Goal: Find specific page/section: Find specific page/section

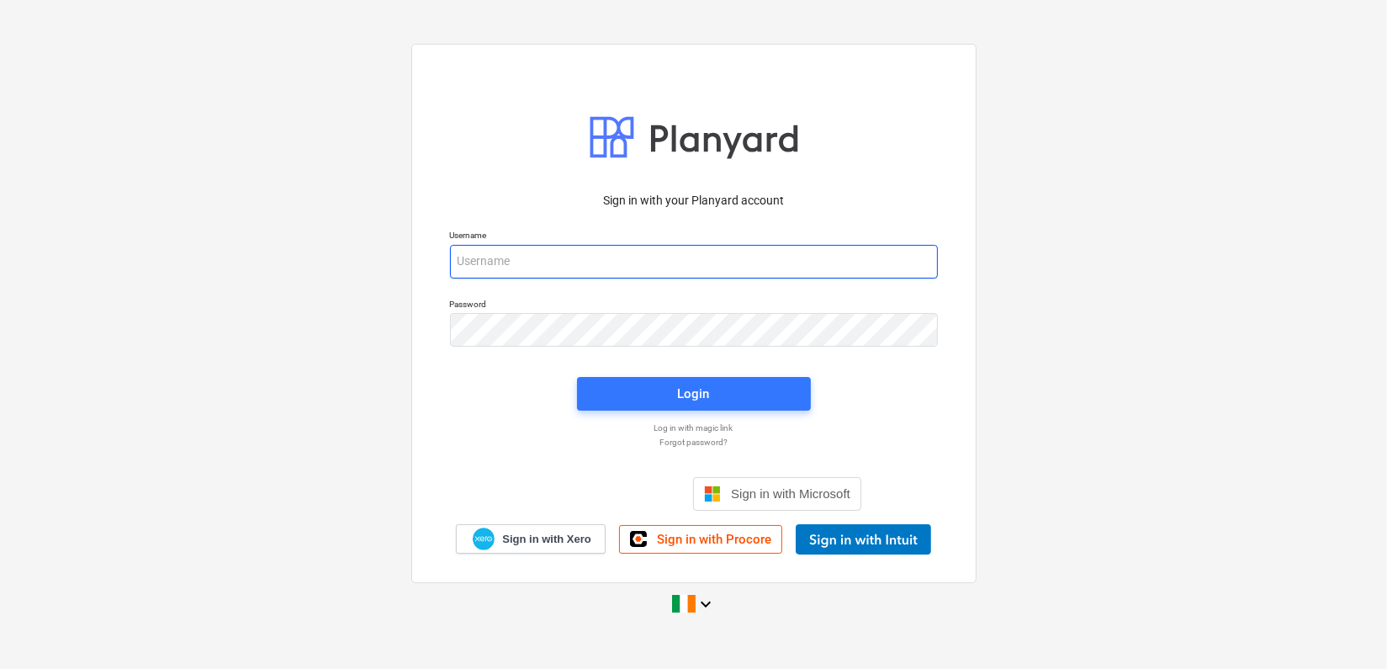
click at [510, 257] on input "email" at bounding box center [694, 262] width 488 height 34
type input "[EMAIL_ADDRESS][DOMAIN_NAME]"
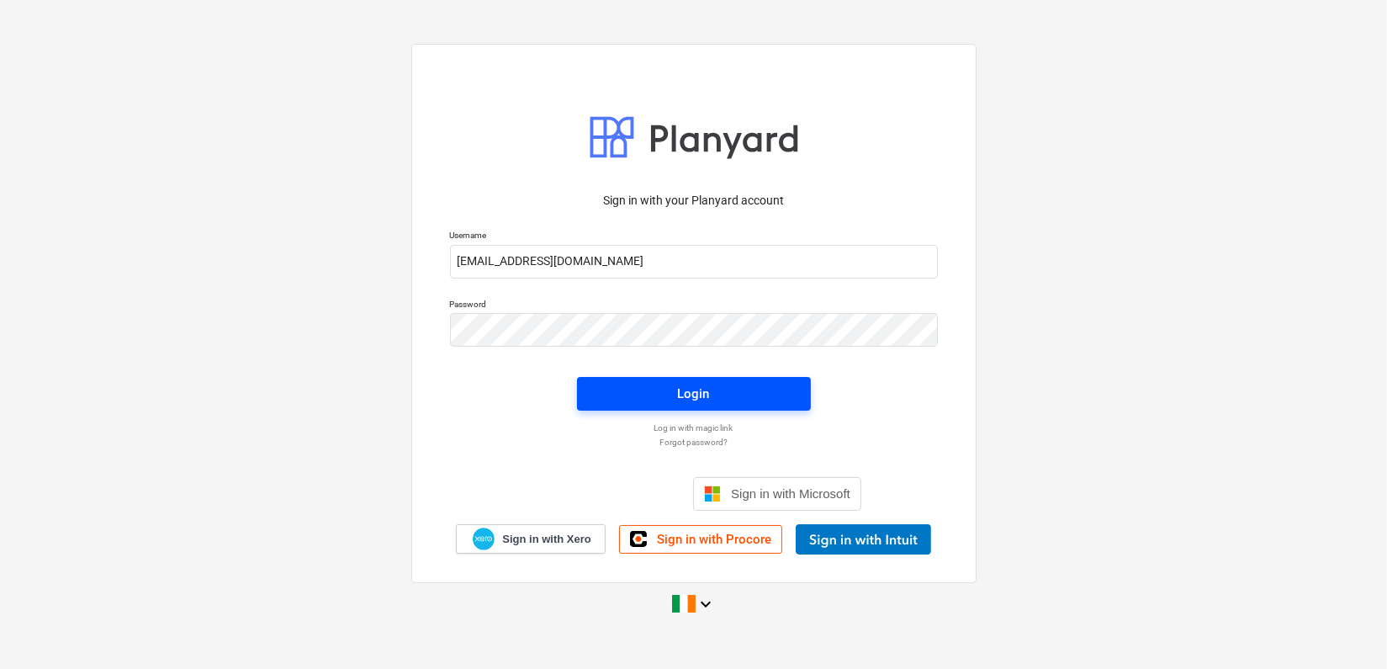
click at [623, 403] on span "Login" at bounding box center [693, 394] width 193 height 22
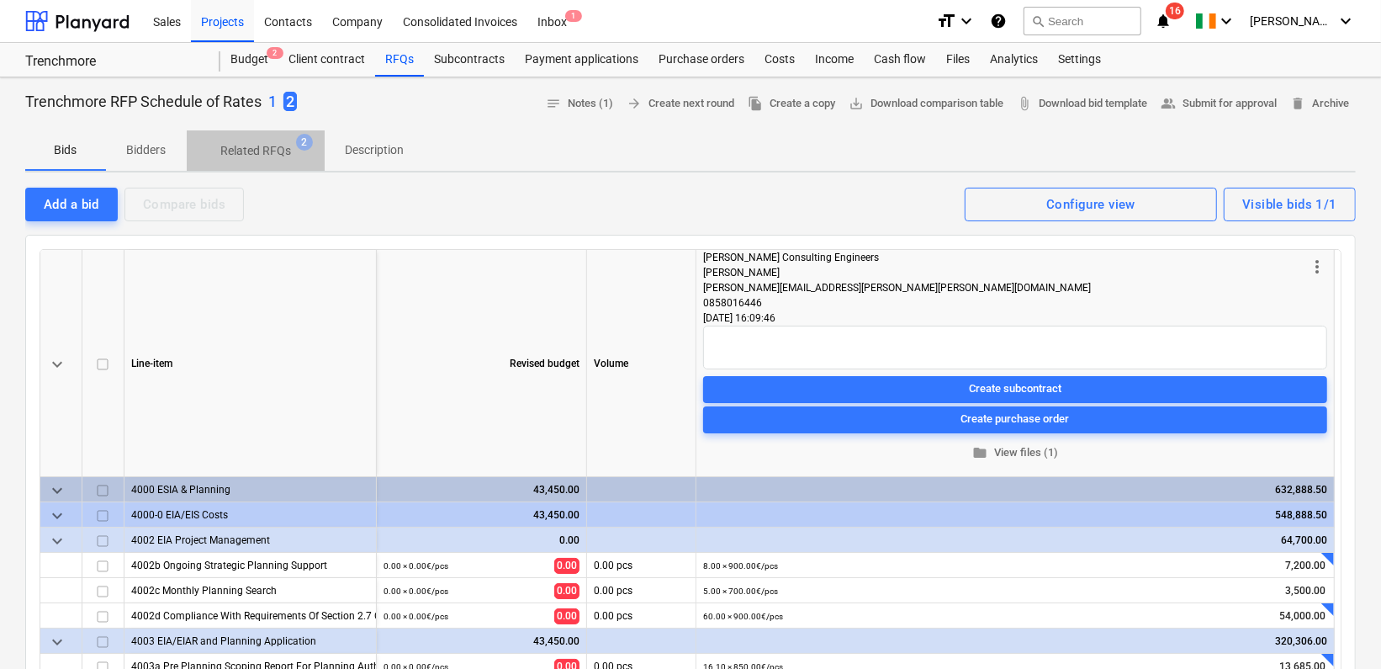
click at [278, 138] on span "Related RFQs 2" at bounding box center [256, 150] width 138 height 30
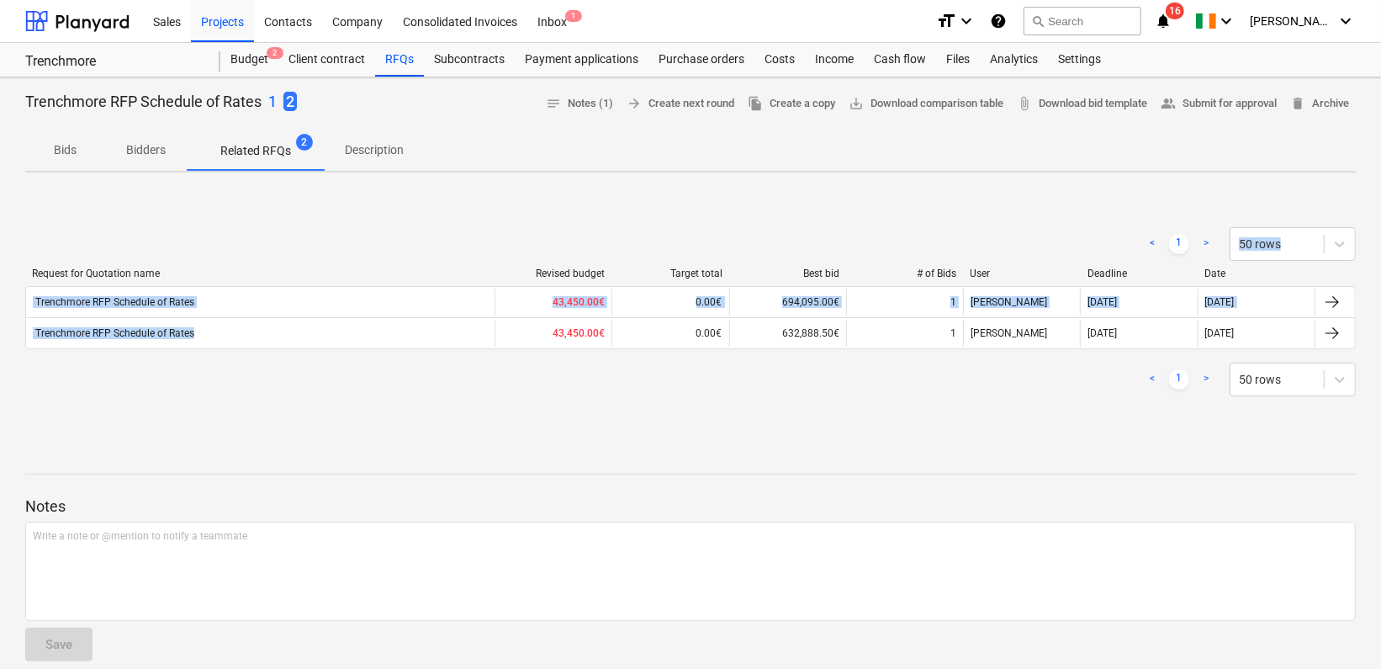
drag, startPoint x: 14, startPoint y: 238, endPoint x: 346, endPoint y: 358, distance: 353.3
click at [346, 358] on div "Trenchmore RFP Schedule of Rates 1 2 notes Notes (1) arrow_forward Create next …" at bounding box center [690, 496] width 1381 height 839
drag, startPoint x: 346, startPoint y: 358, endPoint x: 377, endPoint y: 438, distance: 85.4
click at [377, 438] on div "Trenchmore RFP Schedule of Rates 1 2 notes Notes (1) arrow_forward Create next …" at bounding box center [690, 496] width 1381 height 839
click at [603, 394] on div "< 1 > 50 rows" at bounding box center [690, 379] width 1330 height 34
